Goal: Task Accomplishment & Management: Use online tool/utility

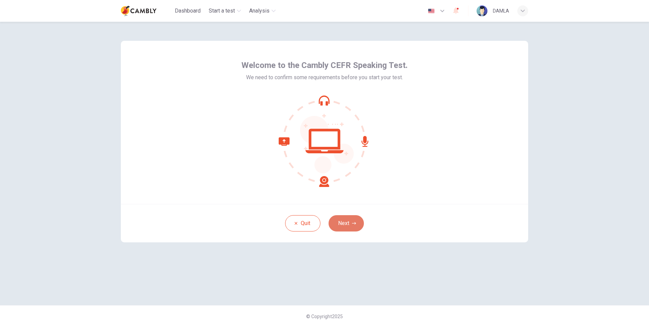
click at [343, 225] on button "Next" at bounding box center [346, 223] width 35 height 16
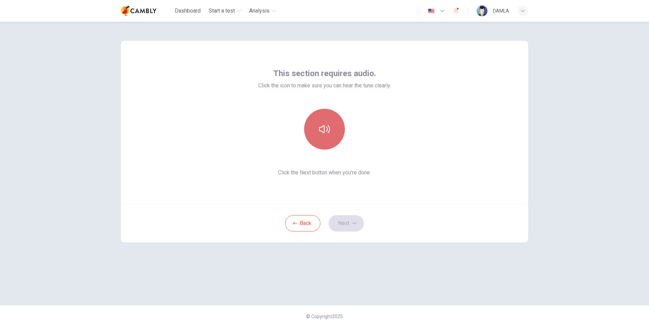
click at [325, 137] on button "button" at bounding box center [324, 129] width 41 height 41
click at [349, 224] on button "Next" at bounding box center [346, 223] width 35 height 16
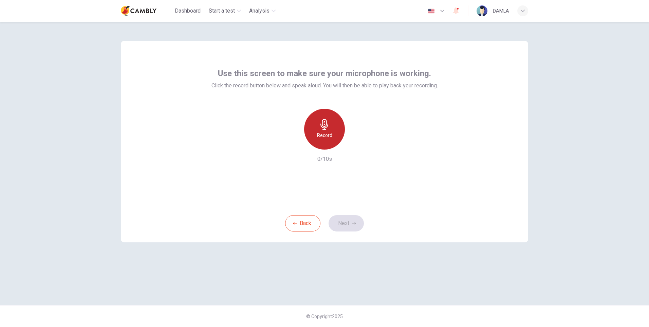
click at [325, 131] on div "Record" at bounding box center [324, 129] width 41 height 41
click at [354, 143] on icon "button" at bounding box center [355, 144] width 7 height 7
click at [351, 225] on button "Next" at bounding box center [346, 223] width 35 height 16
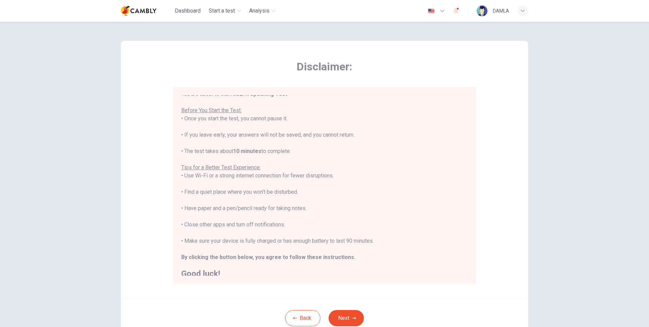
scroll to position [8, 0]
click at [344, 315] on button "Next" at bounding box center [346, 318] width 35 height 16
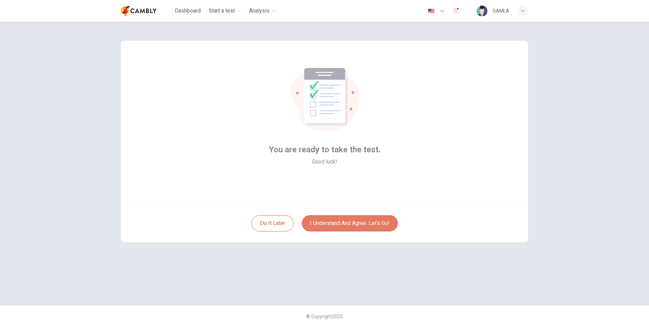
click at [344, 221] on button "I understand and agree. Let’s go!" at bounding box center [350, 223] width 96 height 16
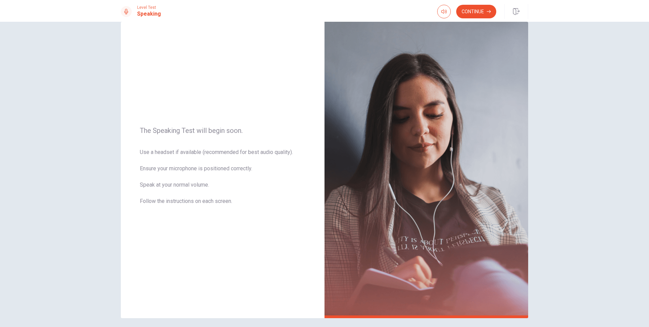
scroll to position [5, 0]
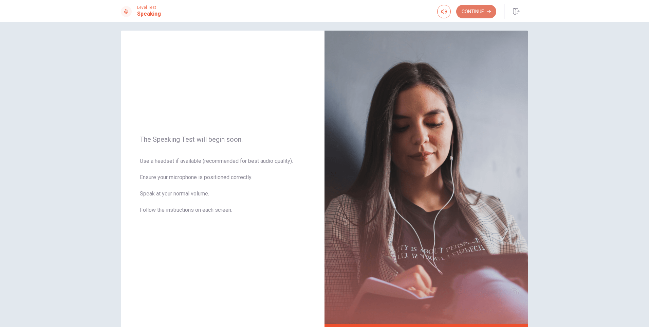
click at [473, 16] on button "Continue" at bounding box center [476, 12] width 40 height 14
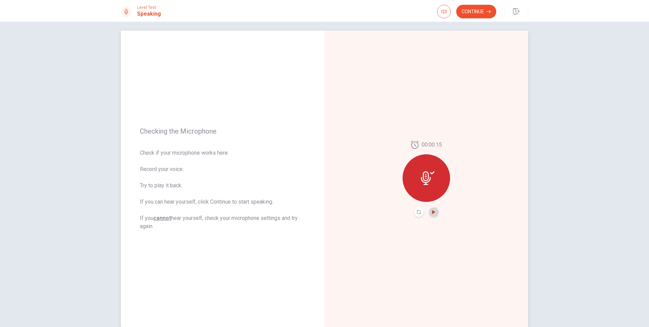
click at [432, 212] on icon "Play Audio" at bounding box center [433, 212] width 3 height 4
click at [475, 15] on button "Continue" at bounding box center [476, 12] width 40 height 14
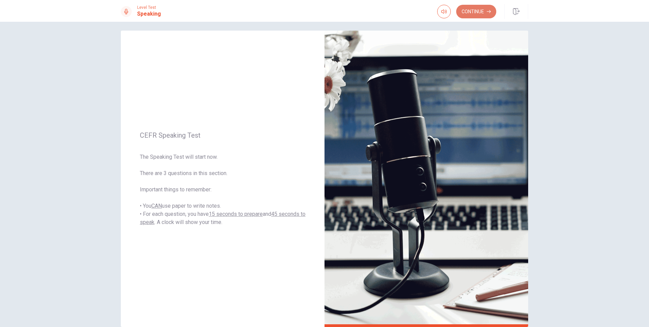
click at [475, 12] on button "Continue" at bounding box center [476, 12] width 40 height 14
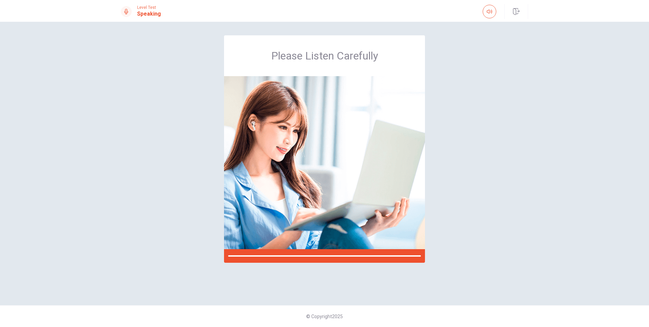
scroll to position [0, 0]
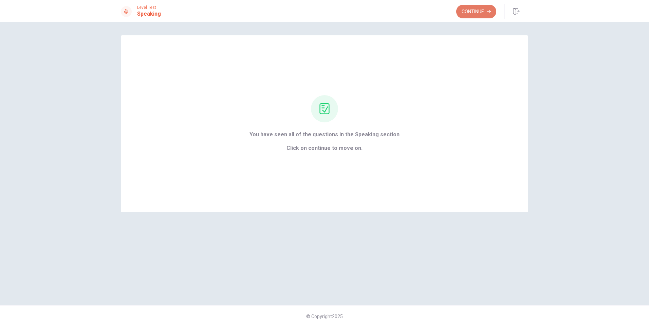
click at [473, 11] on button "Continue" at bounding box center [476, 12] width 40 height 14
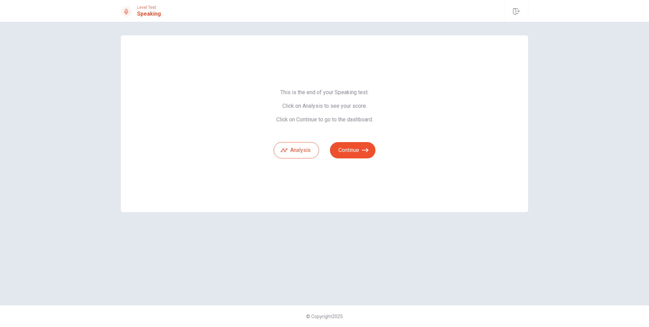
click at [387, 115] on div "This is the end of your Speaking test. Click on Analysis to see your score. Cli…" at bounding box center [324, 123] width 407 height 177
click at [293, 144] on button "Analysis" at bounding box center [296, 150] width 45 height 16
